Goal: Ask a question

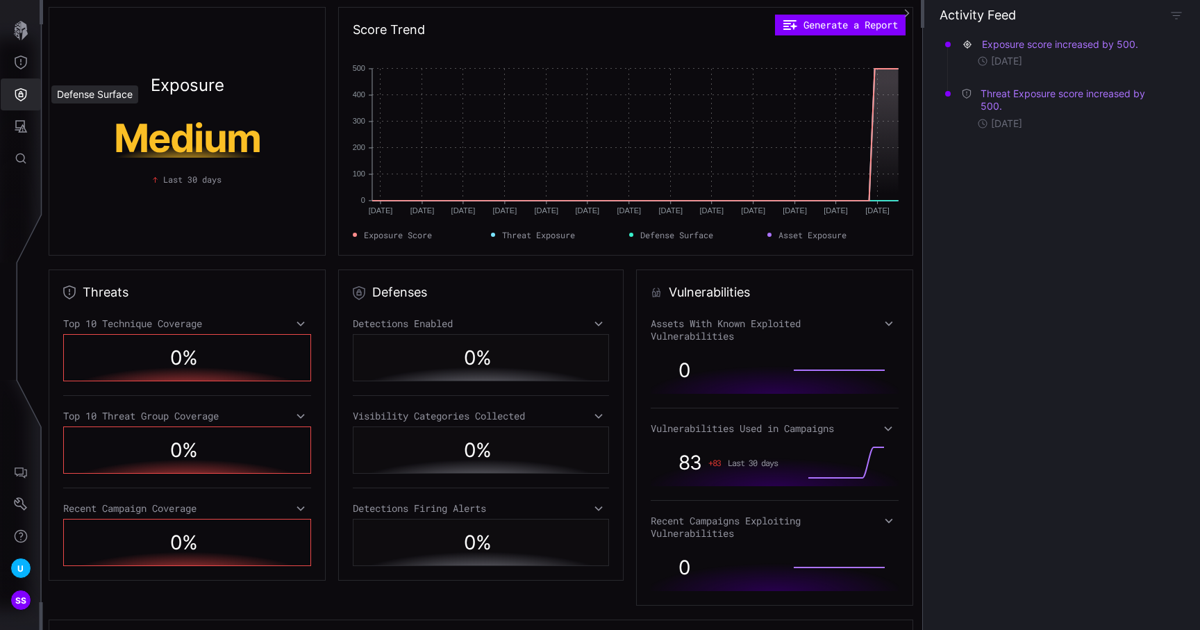
click at [17, 98] on icon "Defense Surface" at bounding box center [21, 94] width 12 height 13
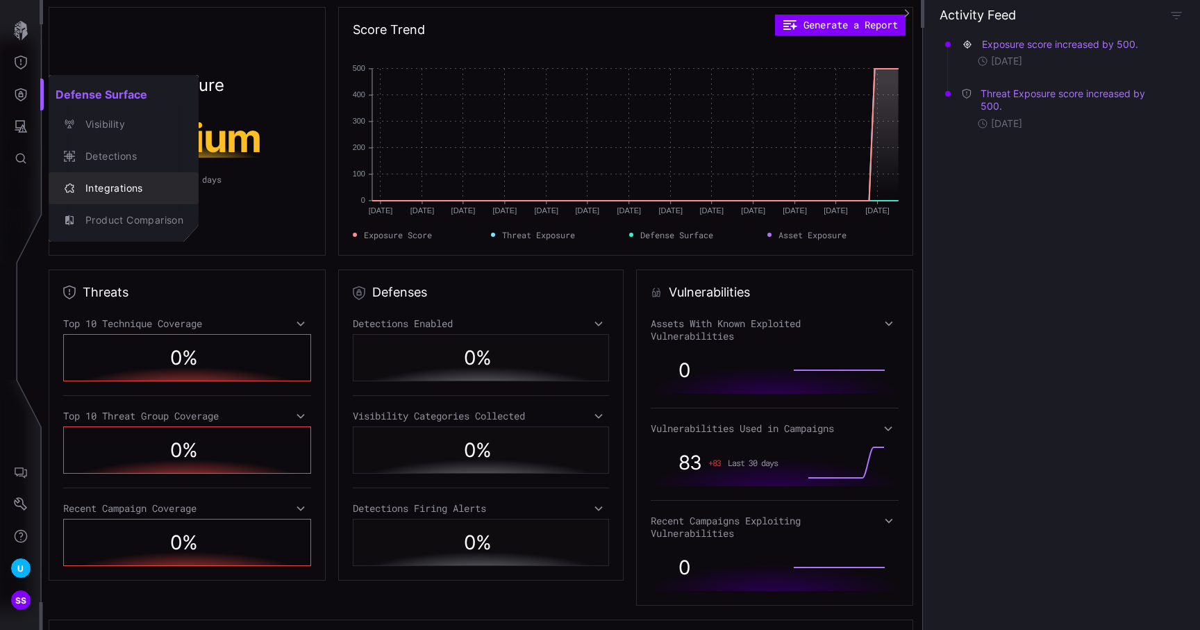
click at [81, 180] on div "Integrations" at bounding box center [130, 188] width 105 height 17
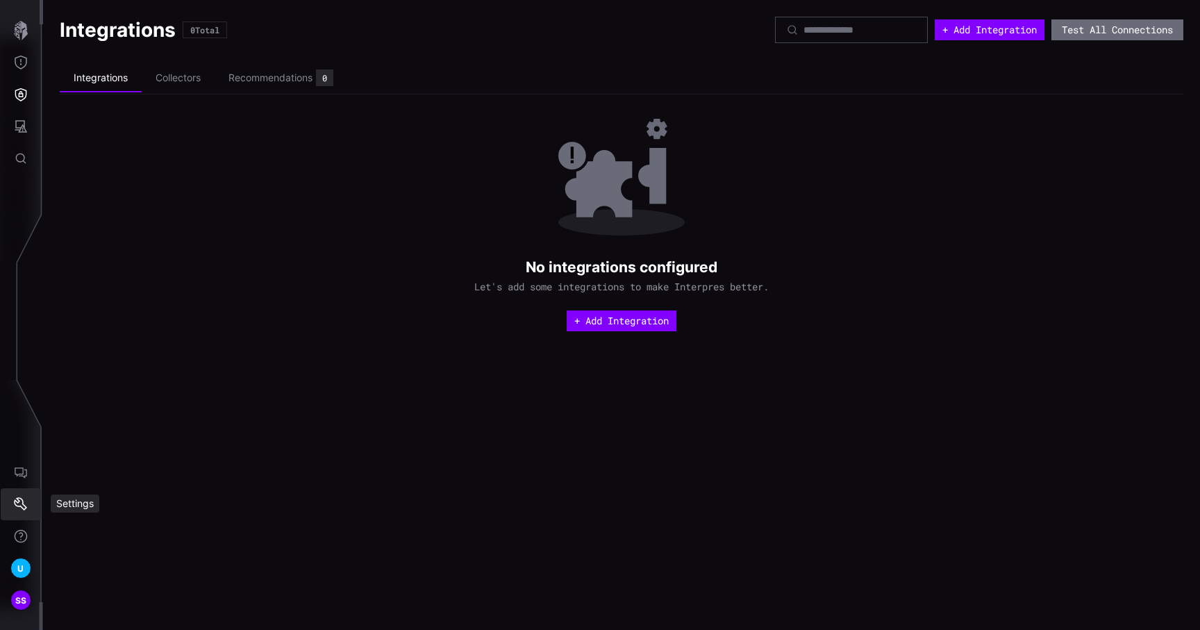
click at [31, 497] on button "Settings" at bounding box center [21, 504] width 40 height 32
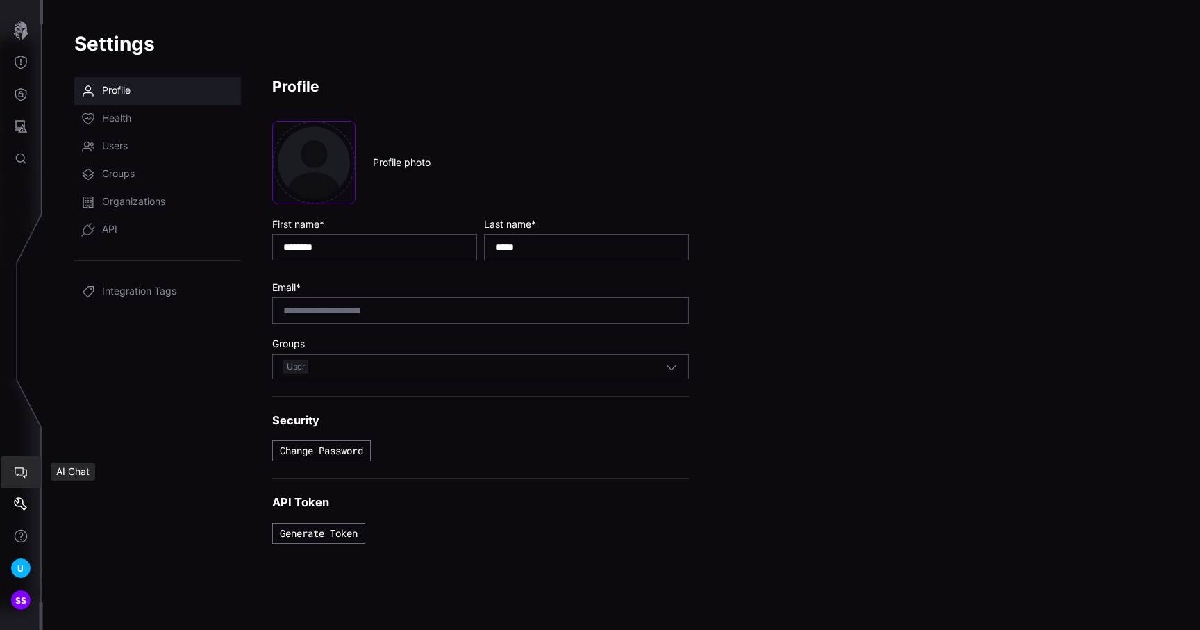
click at [25, 467] on icon "AI Chat" at bounding box center [21, 472] width 14 height 14
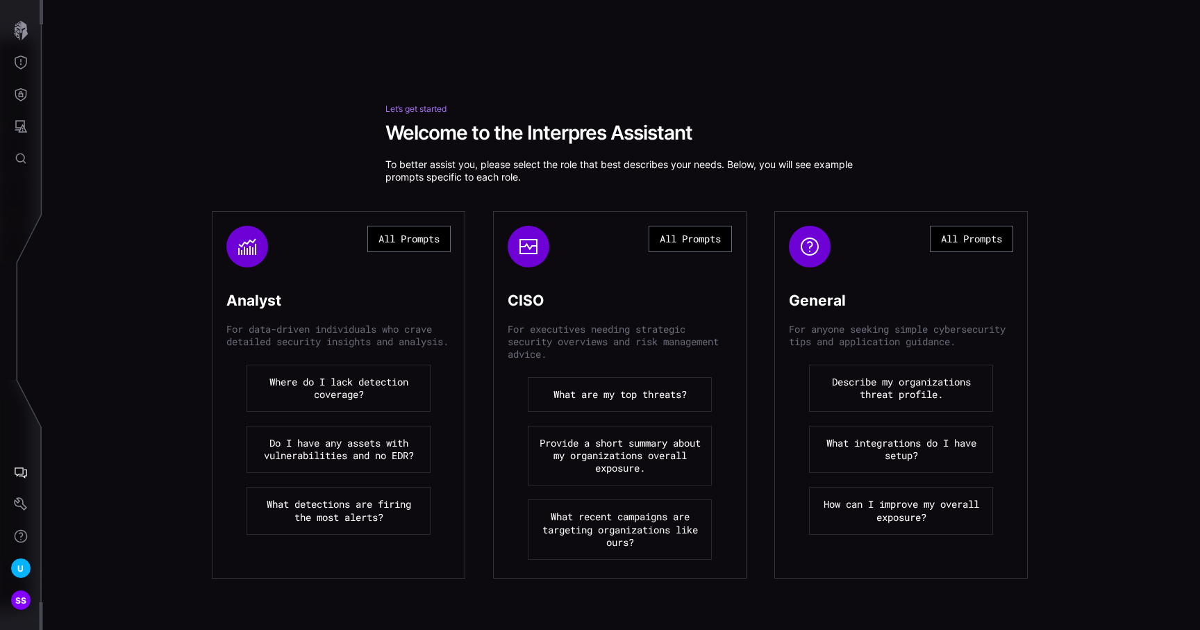
click at [339, 391] on button "Where do I lack detection coverage?" at bounding box center [339, 388] width 184 height 47
